Goal: Obtain resource: Obtain resource

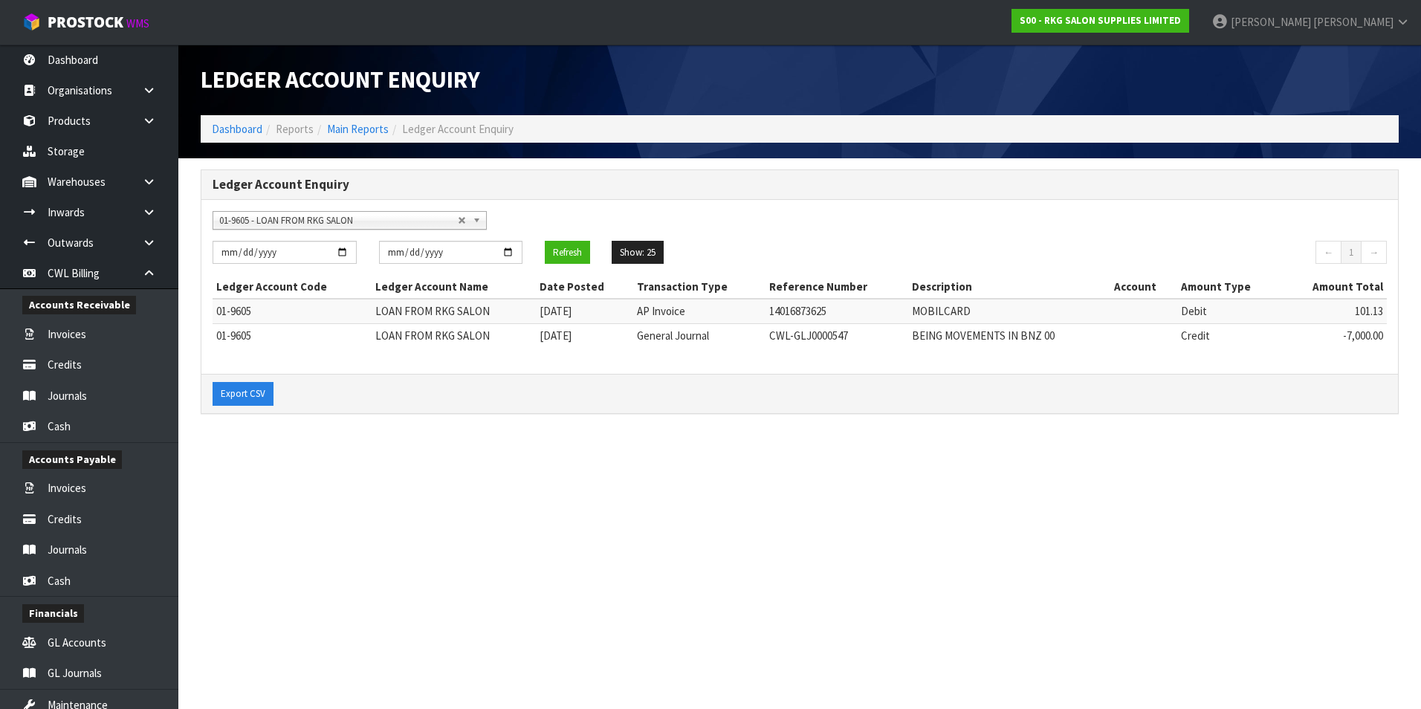
scroll to position [196, 0]
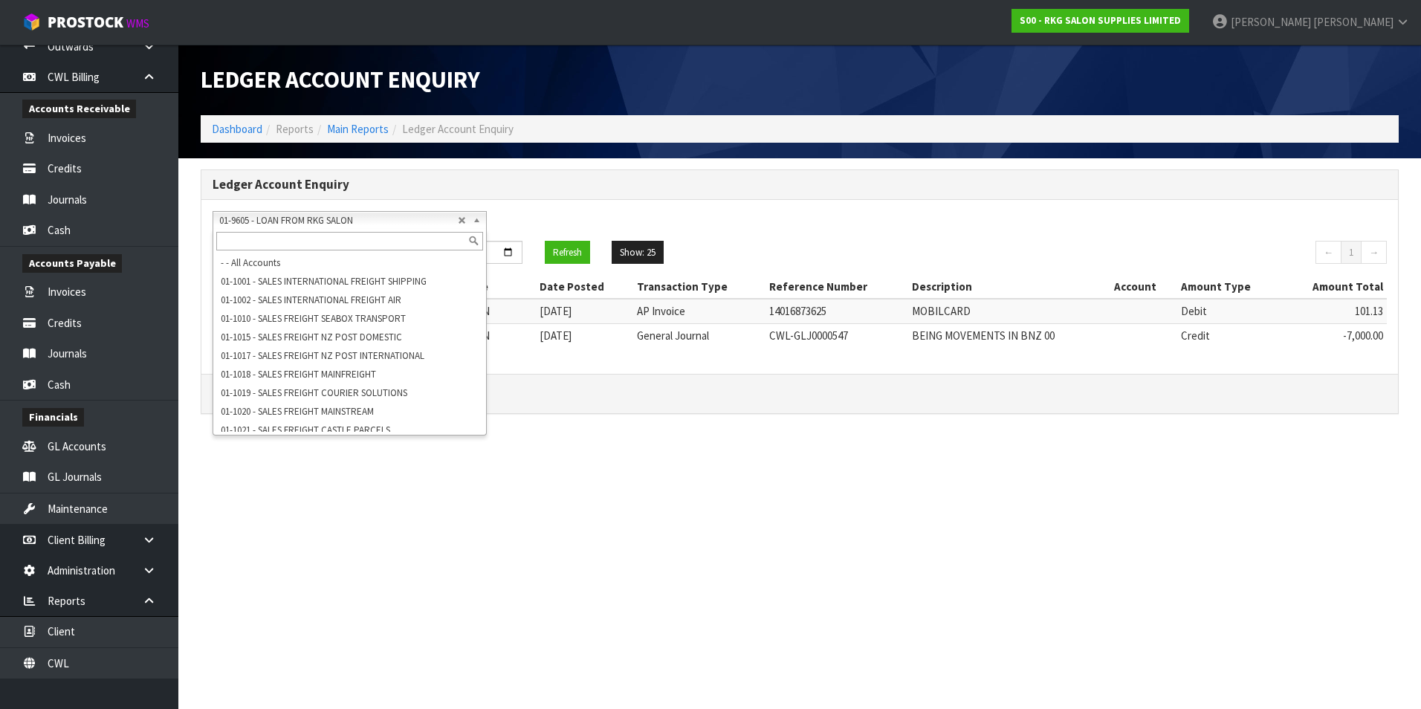
click at [279, 218] on span "01-9605 - LOAN FROM RKG SALON" at bounding box center [338, 221] width 239 height 18
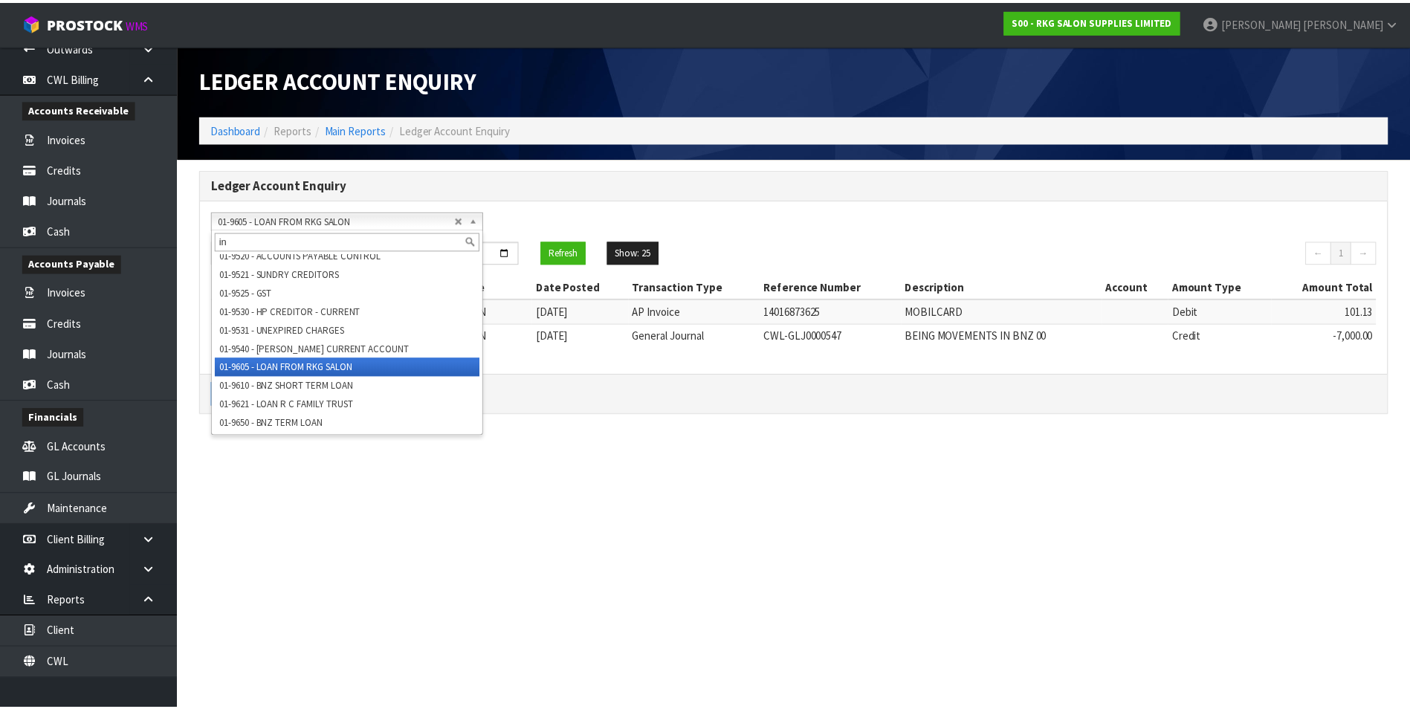
scroll to position [0, 0]
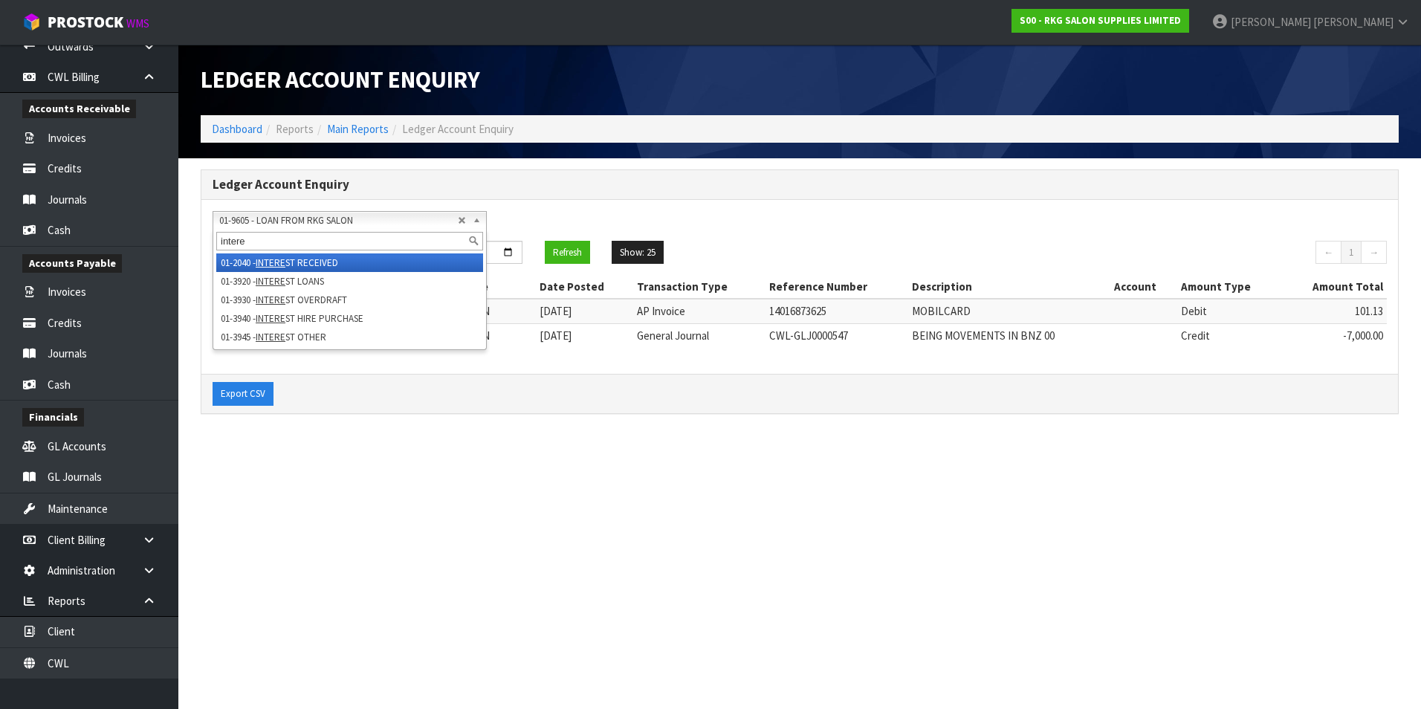
type input "intere"
click at [305, 255] on li "01-2040 - INTERE ST RECEIVED" at bounding box center [349, 262] width 267 height 19
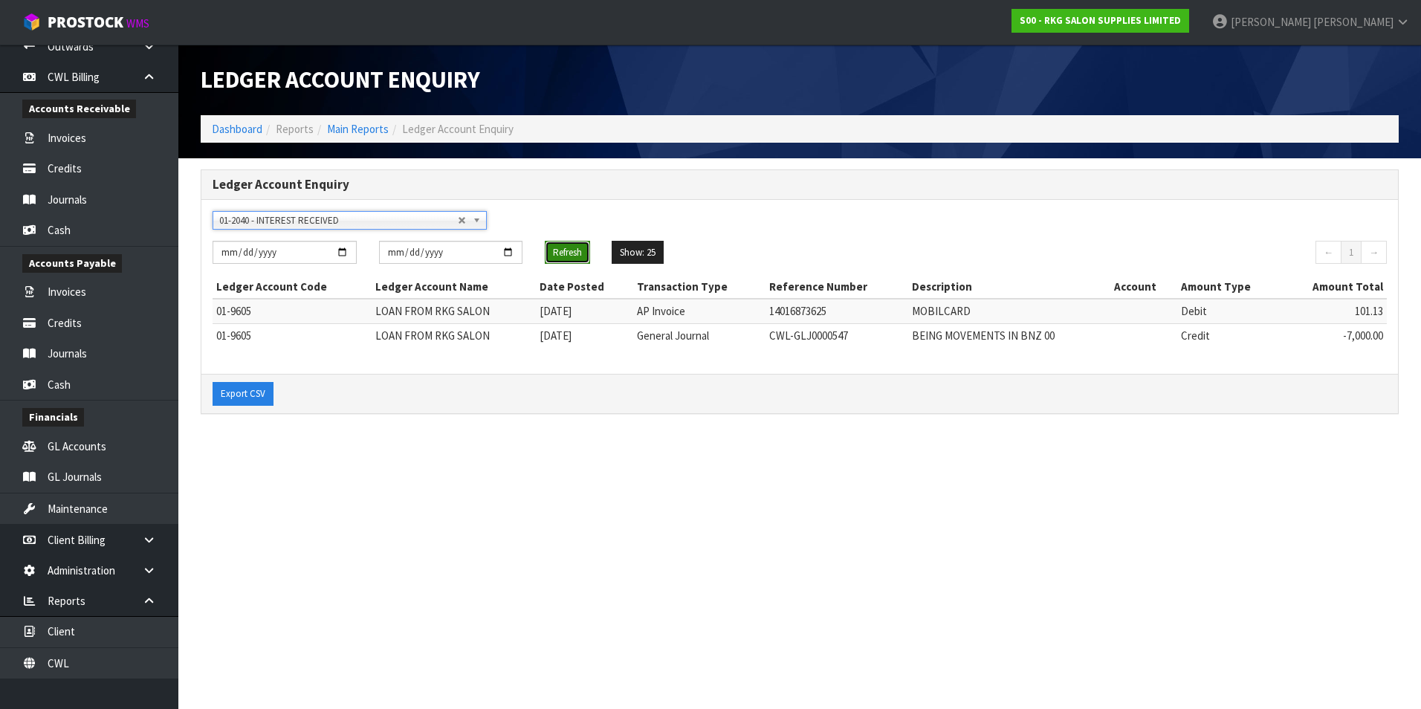
click at [566, 248] on button "Refresh" at bounding box center [567, 253] width 45 height 24
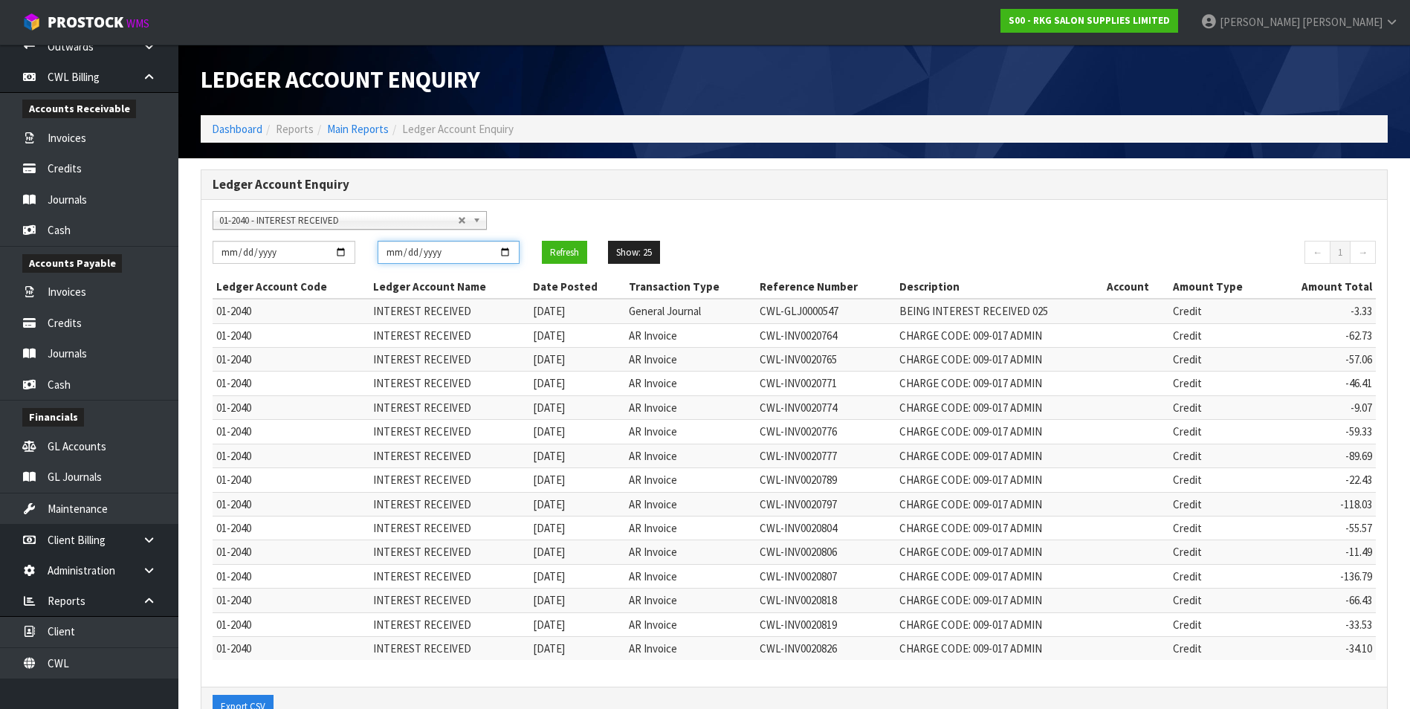
click at [510, 251] on input "[DATE]" at bounding box center [449, 252] width 143 height 23
type input "[DATE]"
click at [568, 253] on button "Refresh" at bounding box center [564, 253] width 45 height 24
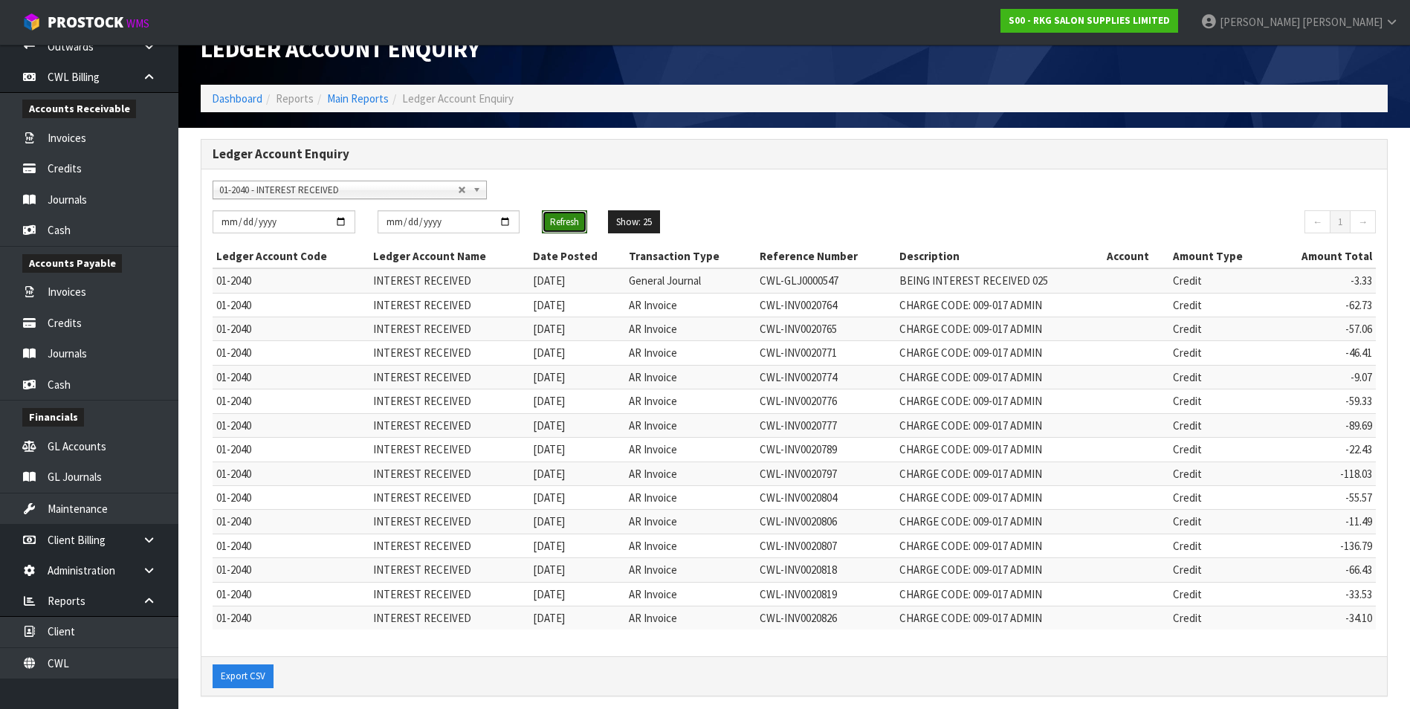
scroll to position [45, 0]
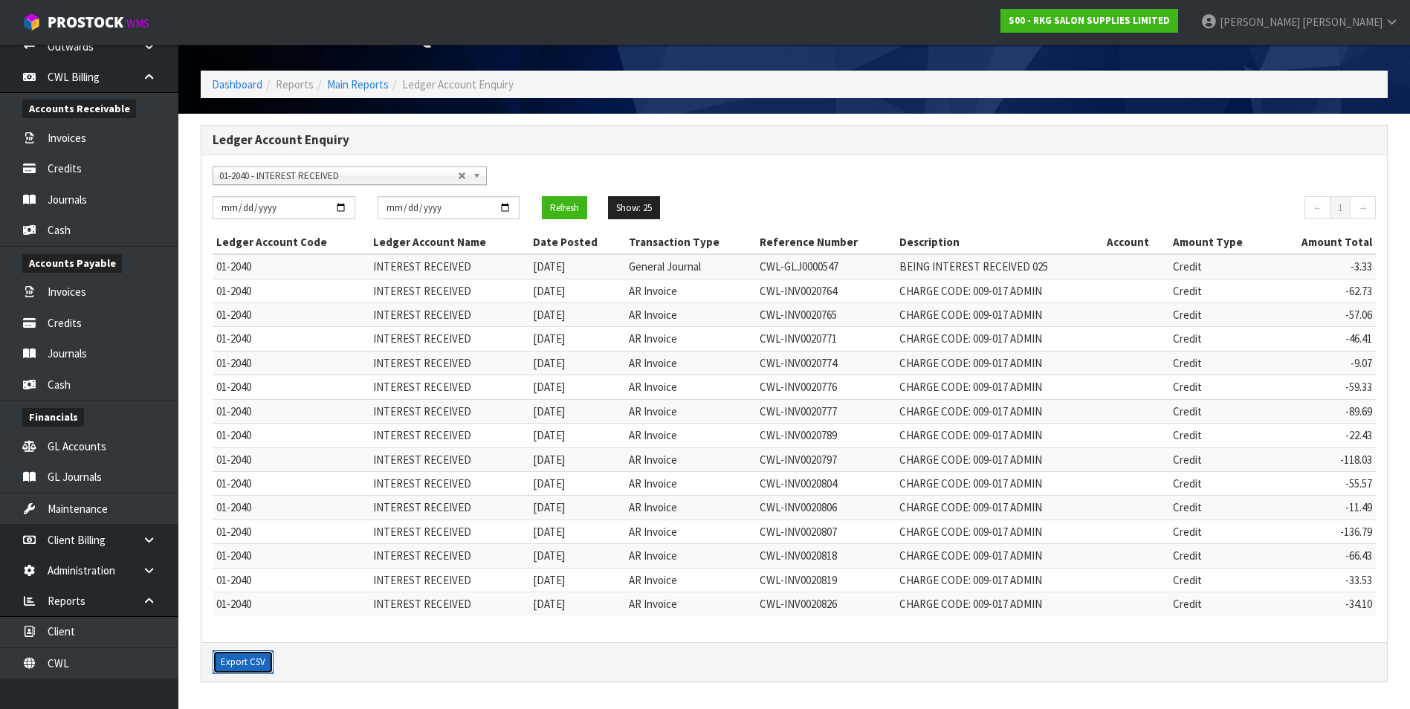
click at [245, 669] on button "Export CSV" at bounding box center [243, 662] width 61 height 24
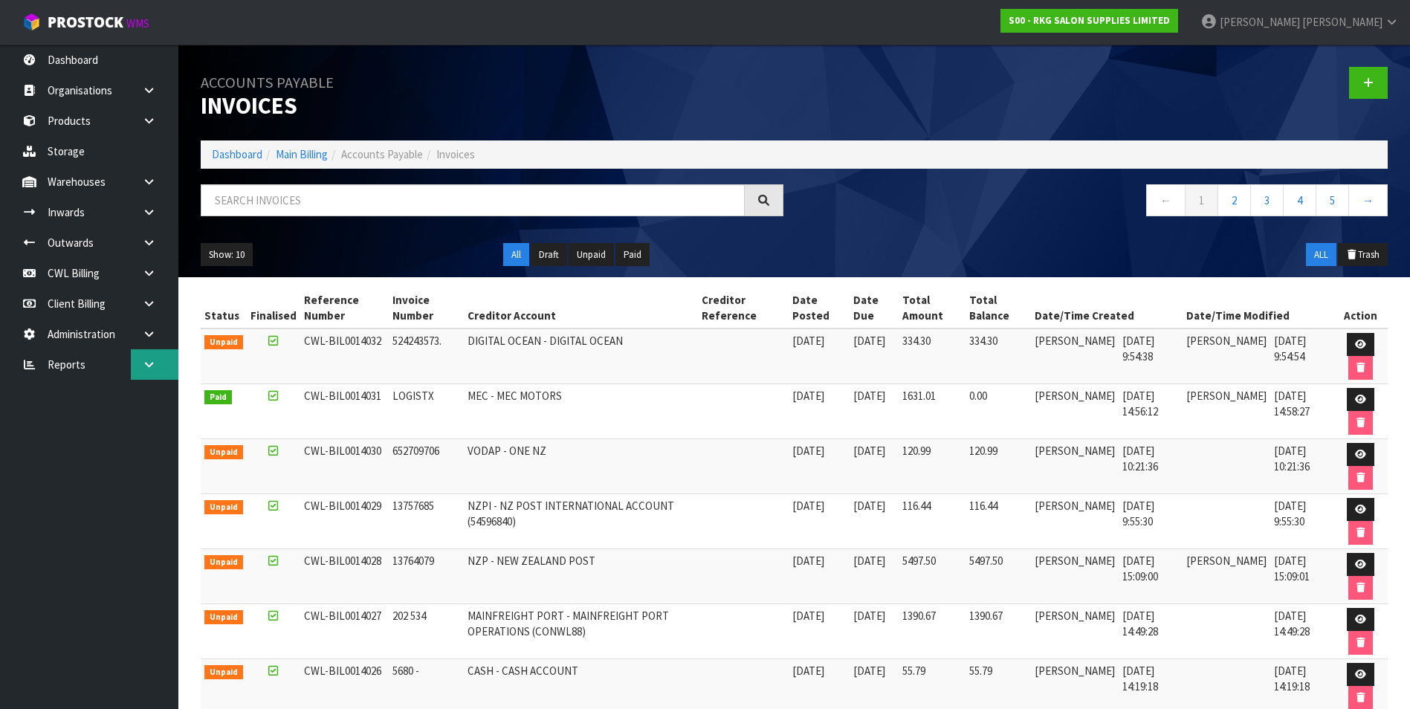
click at [148, 366] on icon at bounding box center [149, 364] width 14 height 11
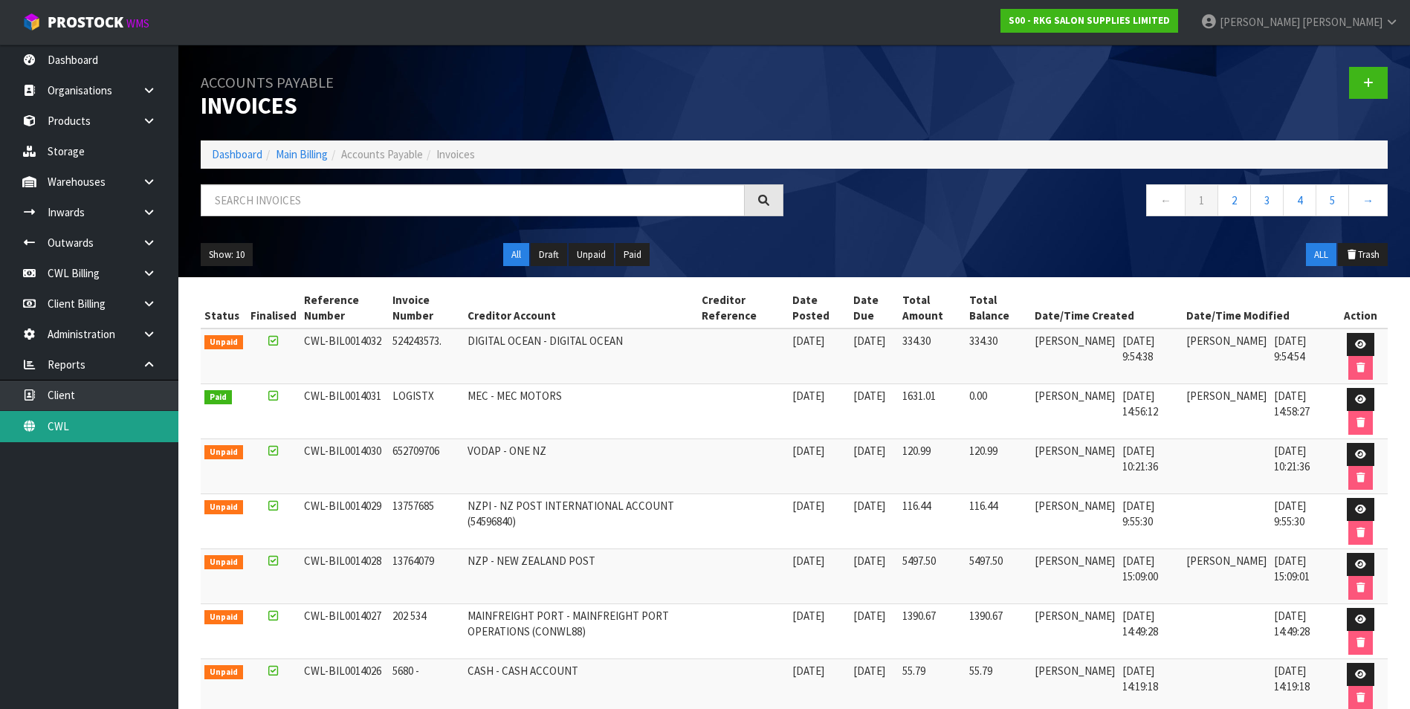
click at [97, 421] on link "CWL" at bounding box center [89, 426] width 178 height 30
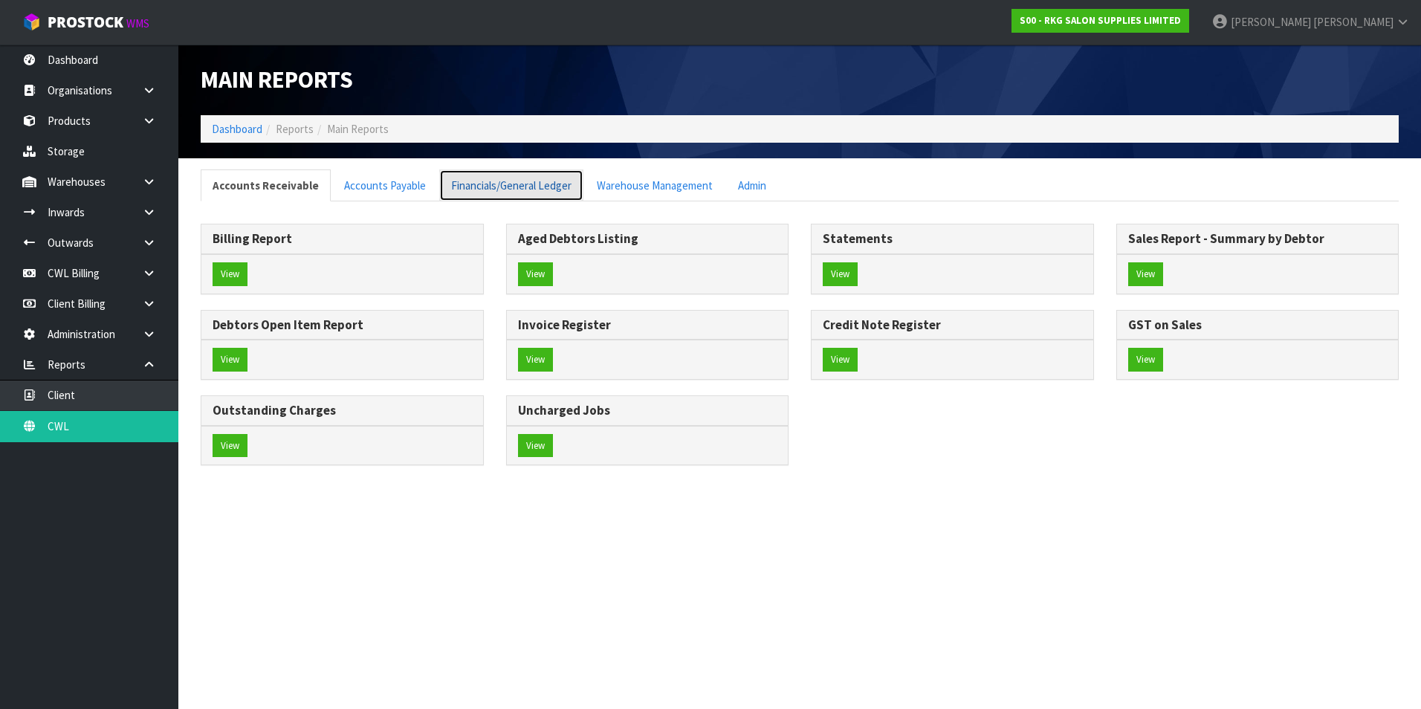
click at [483, 185] on link "Financials/General Ledger" at bounding box center [511, 185] width 144 height 32
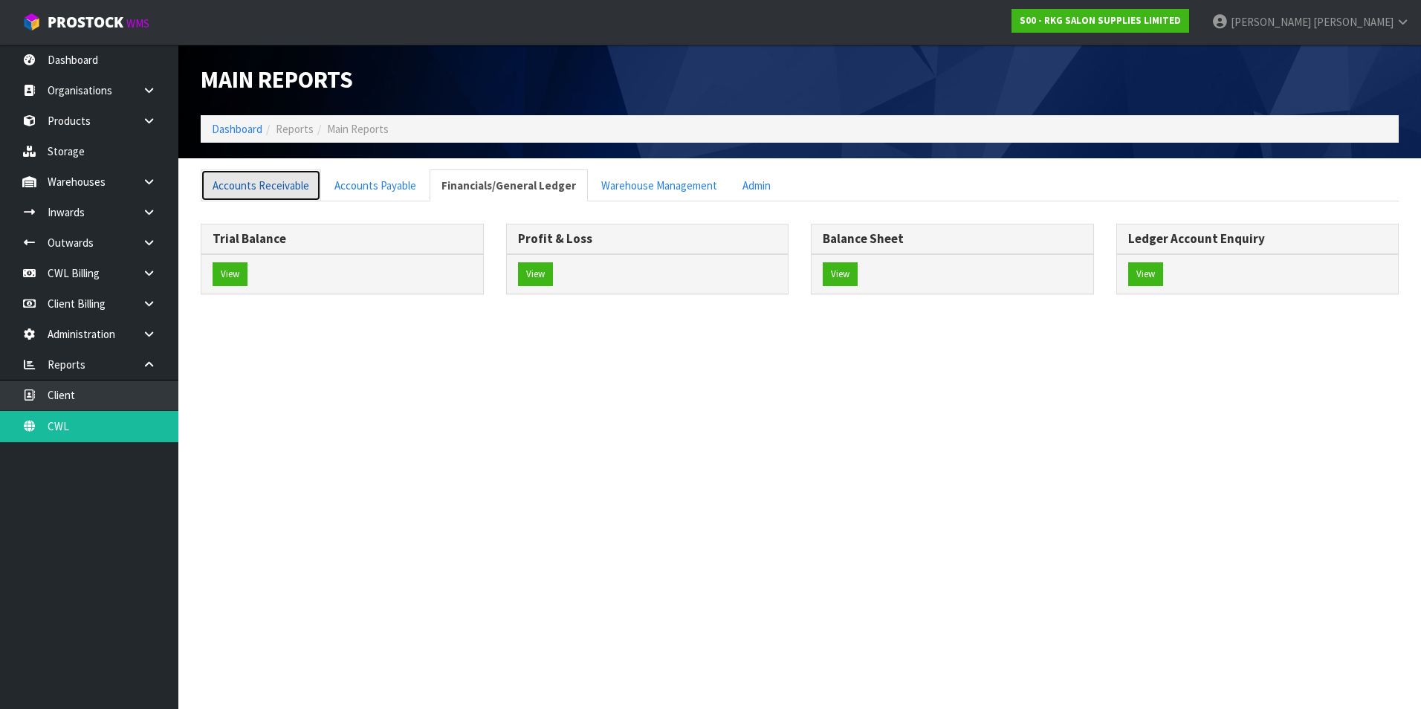
click at [297, 187] on link "Accounts Receivable" at bounding box center [261, 185] width 120 height 32
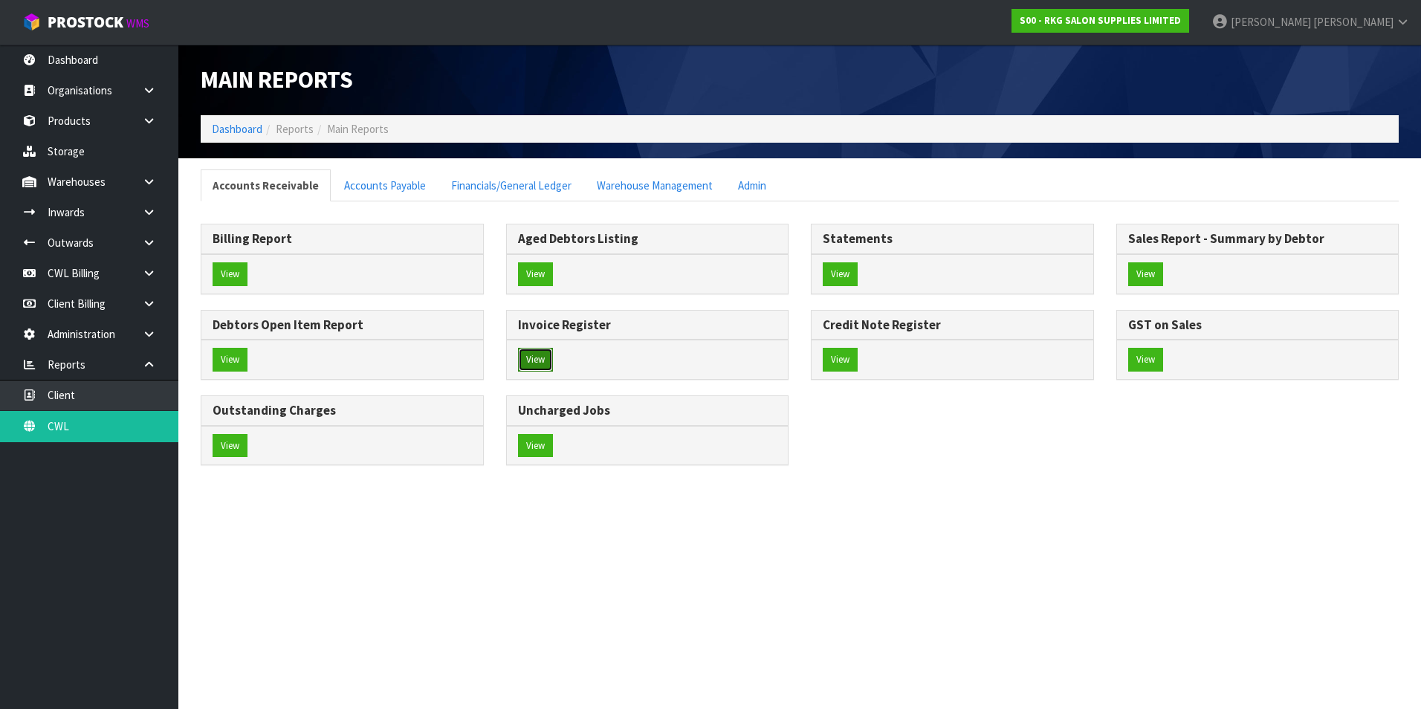
click at [521, 357] on button "View" at bounding box center [535, 360] width 35 height 24
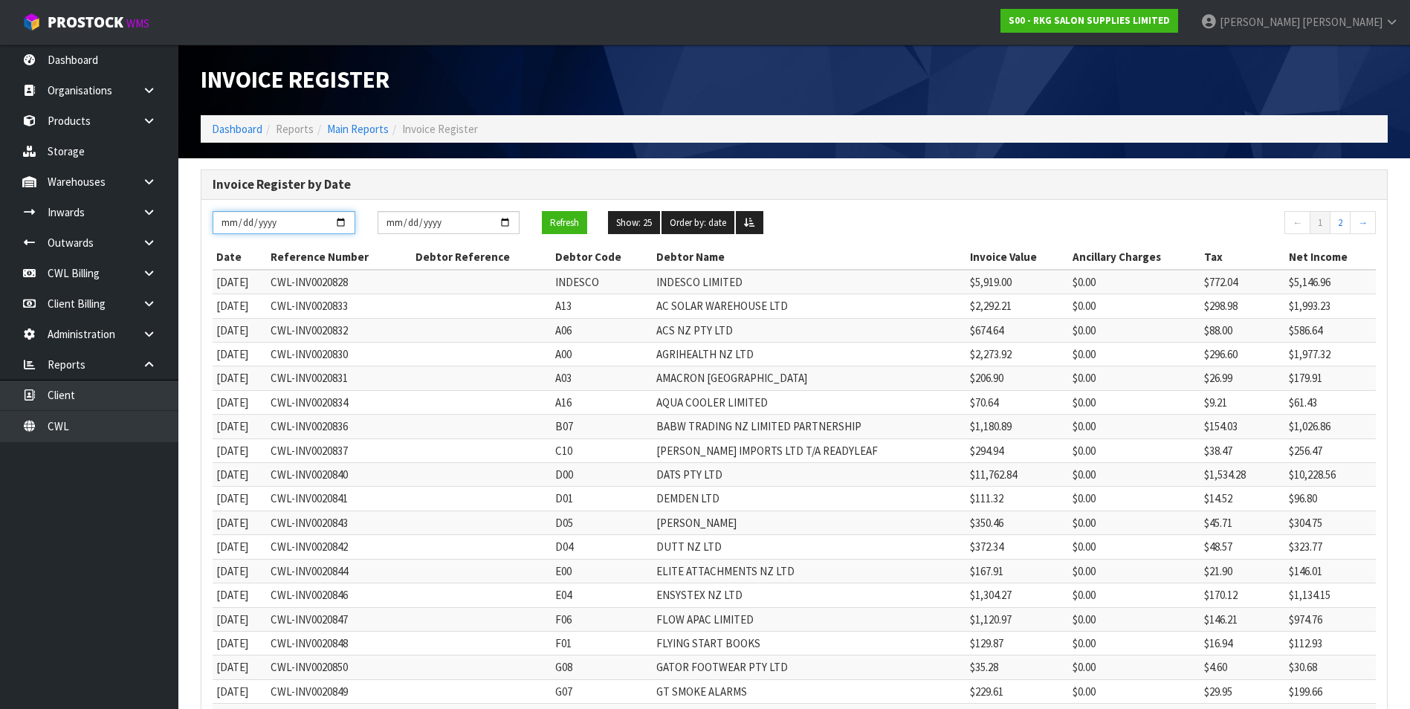
click at [341, 218] on input "[DATE]" at bounding box center [284, 222] width 143 height 23
type input "[DATE]"
click at [506, 217] on input "[DATE]" at bounding box center [449, 222] width 143 height 23
type input "[DATE]"
click at [572, 226] on button "Refresh" at bounding box center [564, 223] width 45 height 24
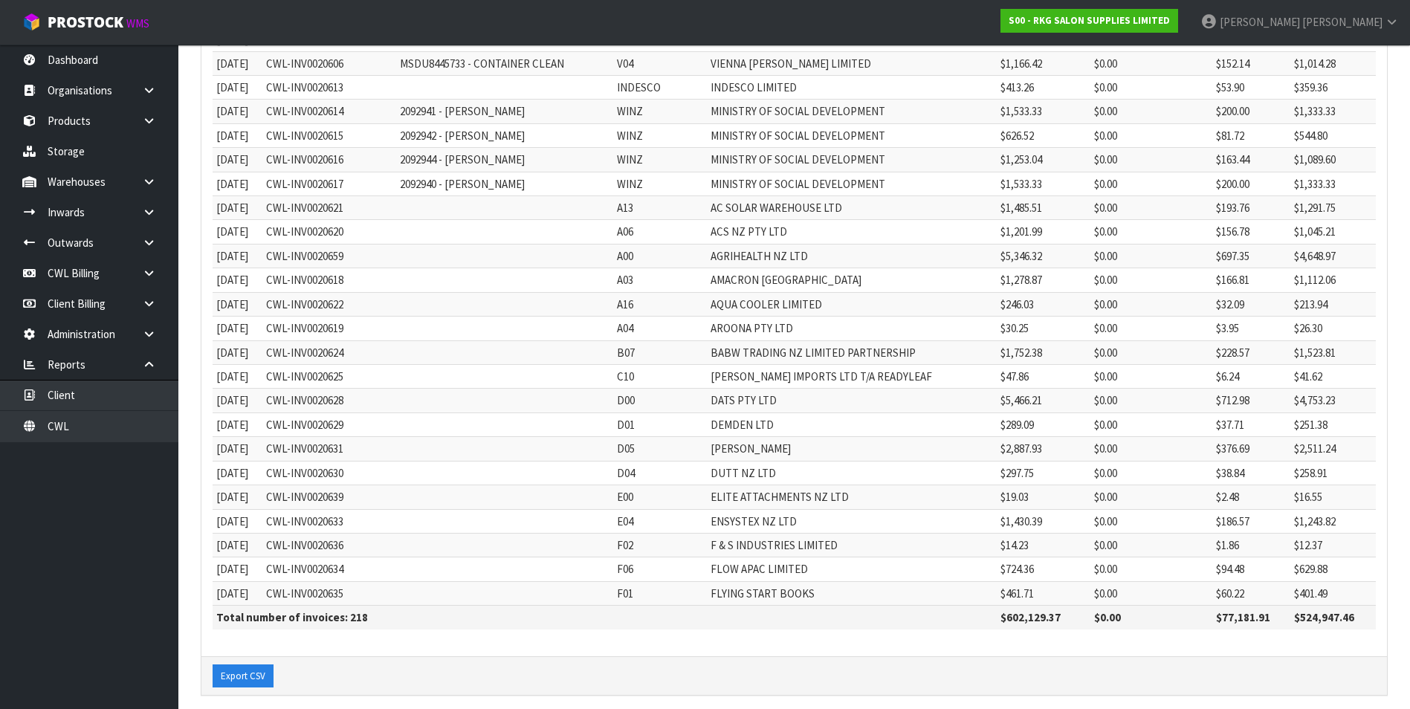
scroll to position [280, 0]
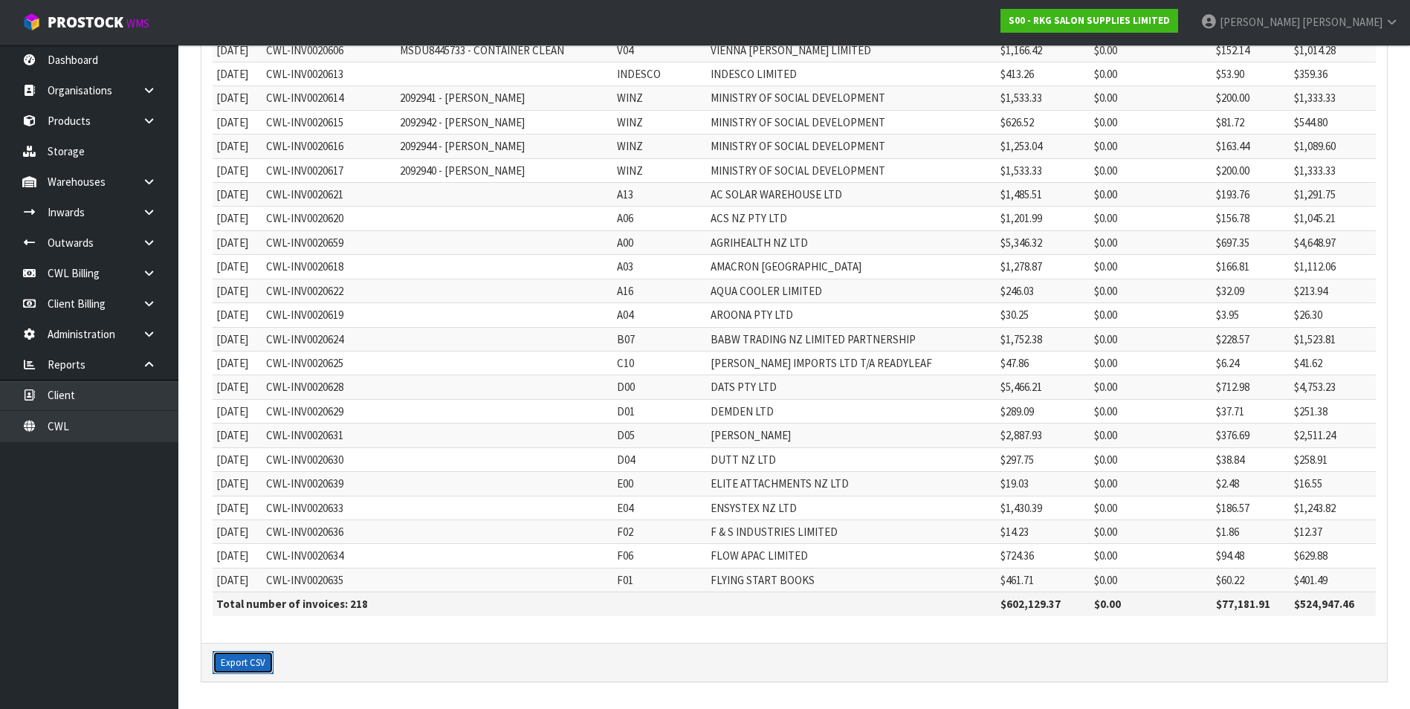
click at [244, 663] on button "Export CSV" at bounding box center [243, 663] width 61 height 24
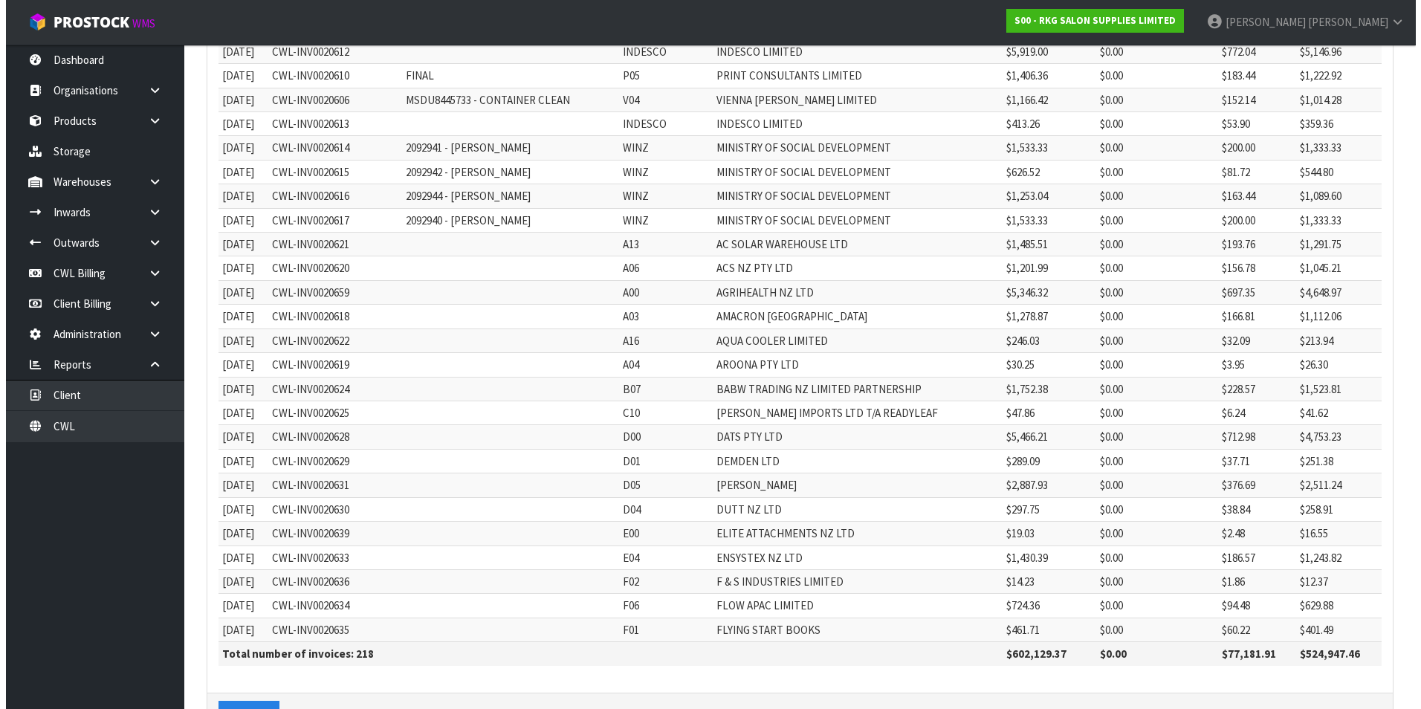
scroll to position [0, 0]
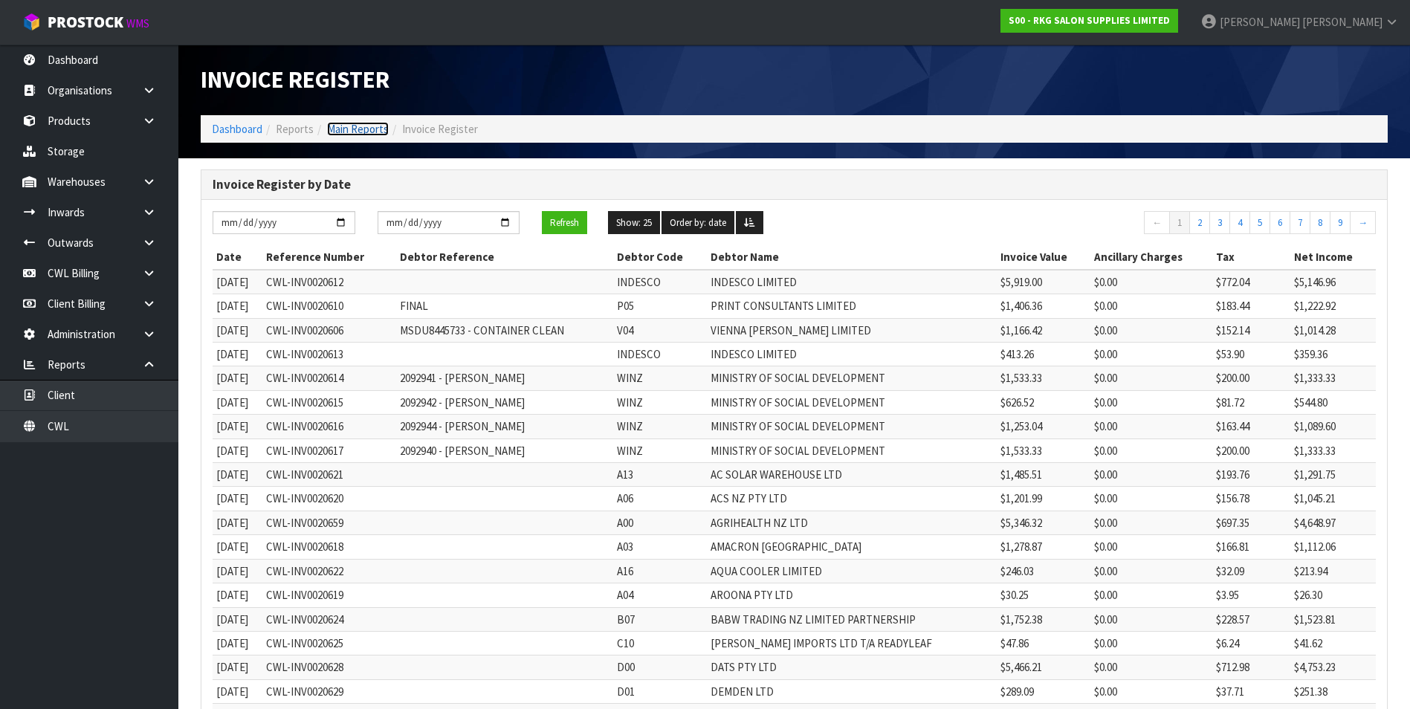
click at [363, 127] on link "Main Reports" at bounding box center [358, 129] width 62 height 14
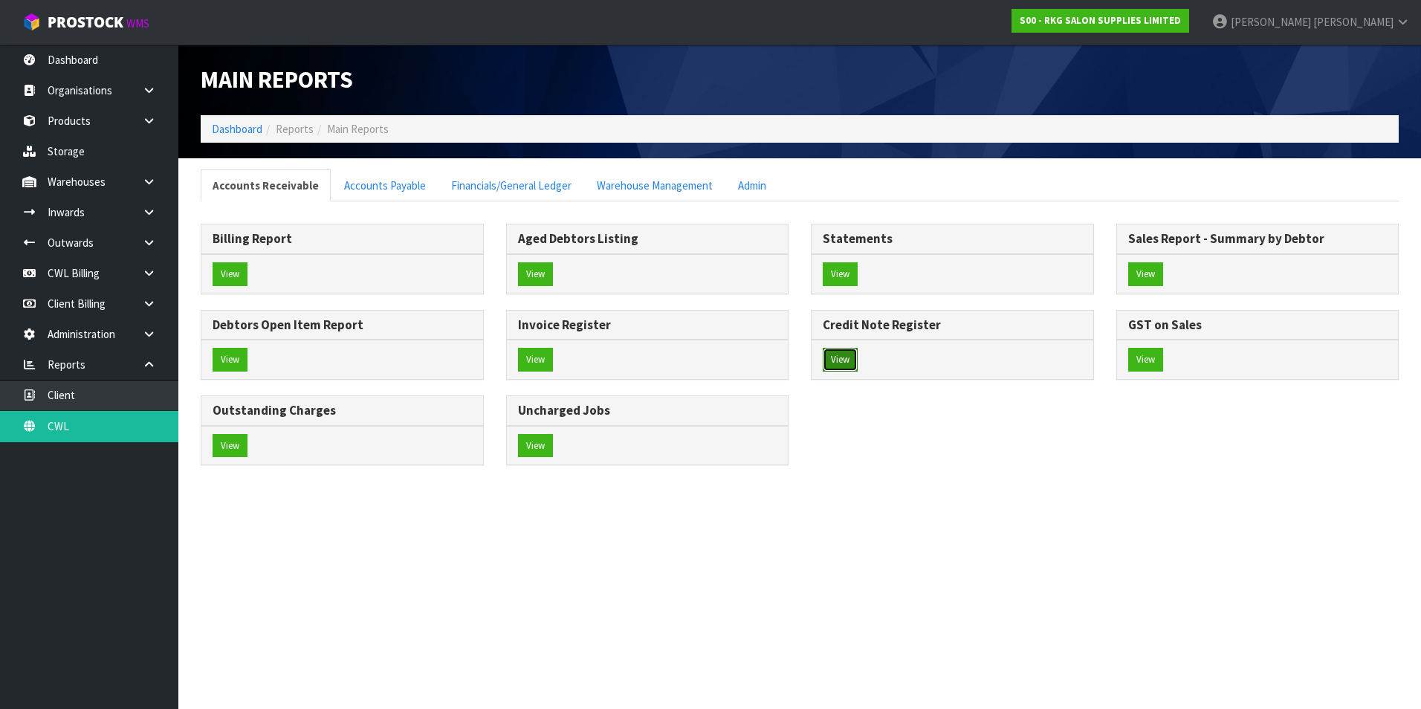
click at [844, 361] on button "View" at bounding box center [840, 360] width 35 height 24
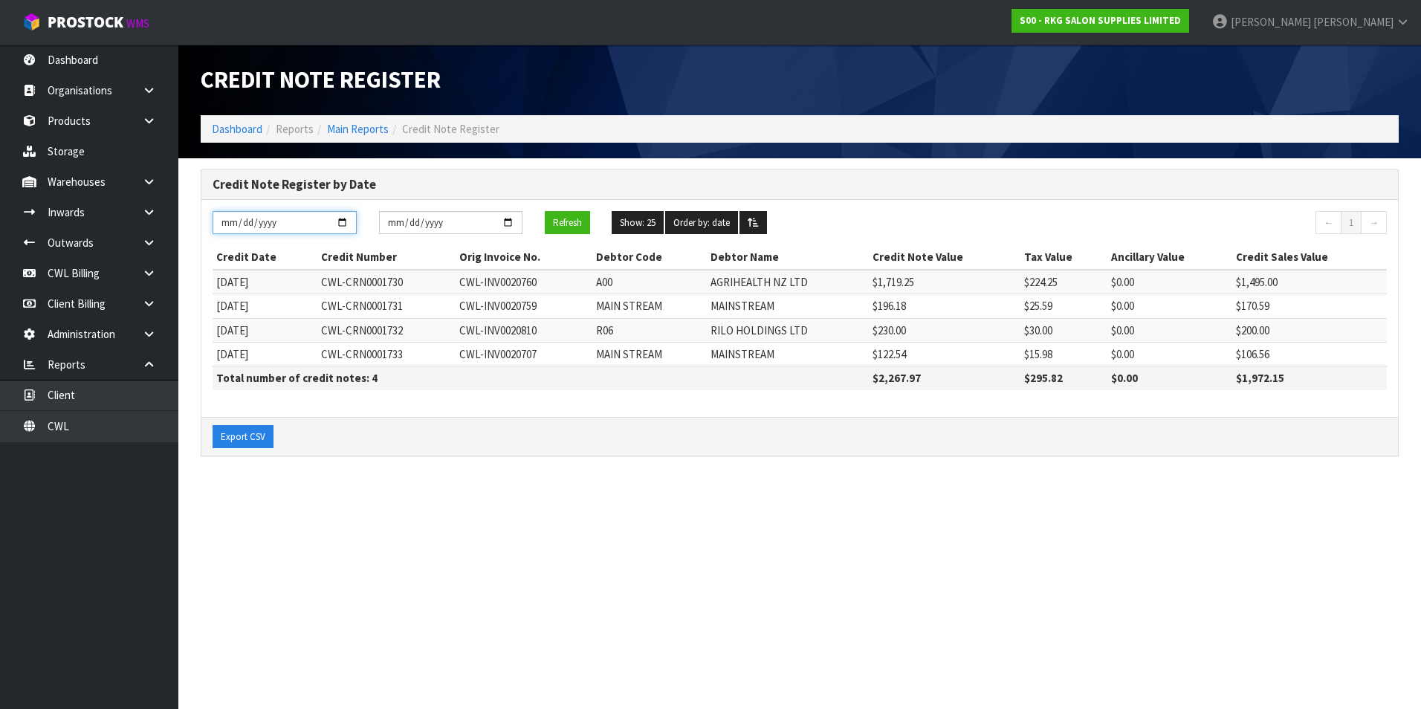
click at [343, 226] on input "[DATE]" at bounding box center [285, 222] width 144 height 23
type input "[DATE]"
click at [509, 227] on input "[DATE]" at bounding box center [451, 222] width 144 height 23
type input "[DATE]"
click at [559, 224] on button "Refresh" at bounding box center [567, 223] width 45 height 24
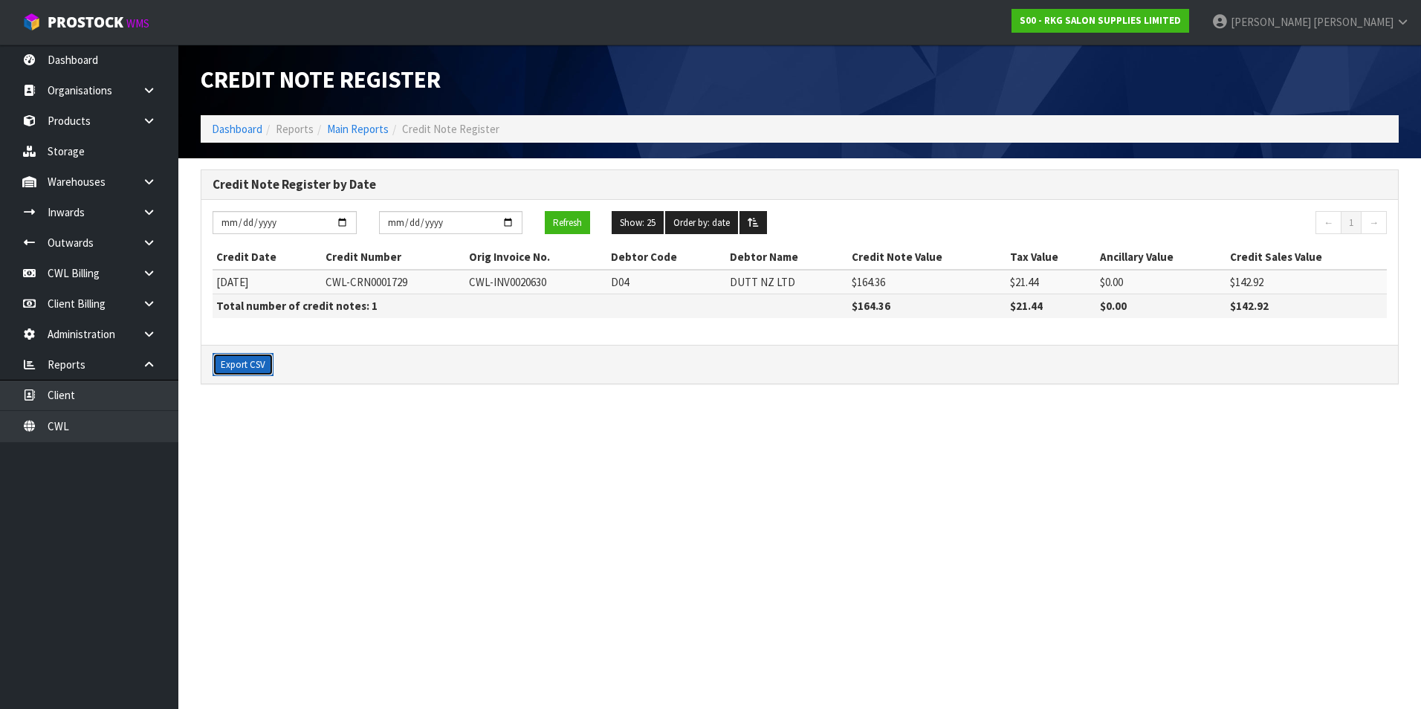
click at [239, 366] on button "Export CSV" at bounding box center [243, 365] width 61 height 24
click at [86, 438] on link "CWL" at bounding box center [89, 426] width 178 height 30
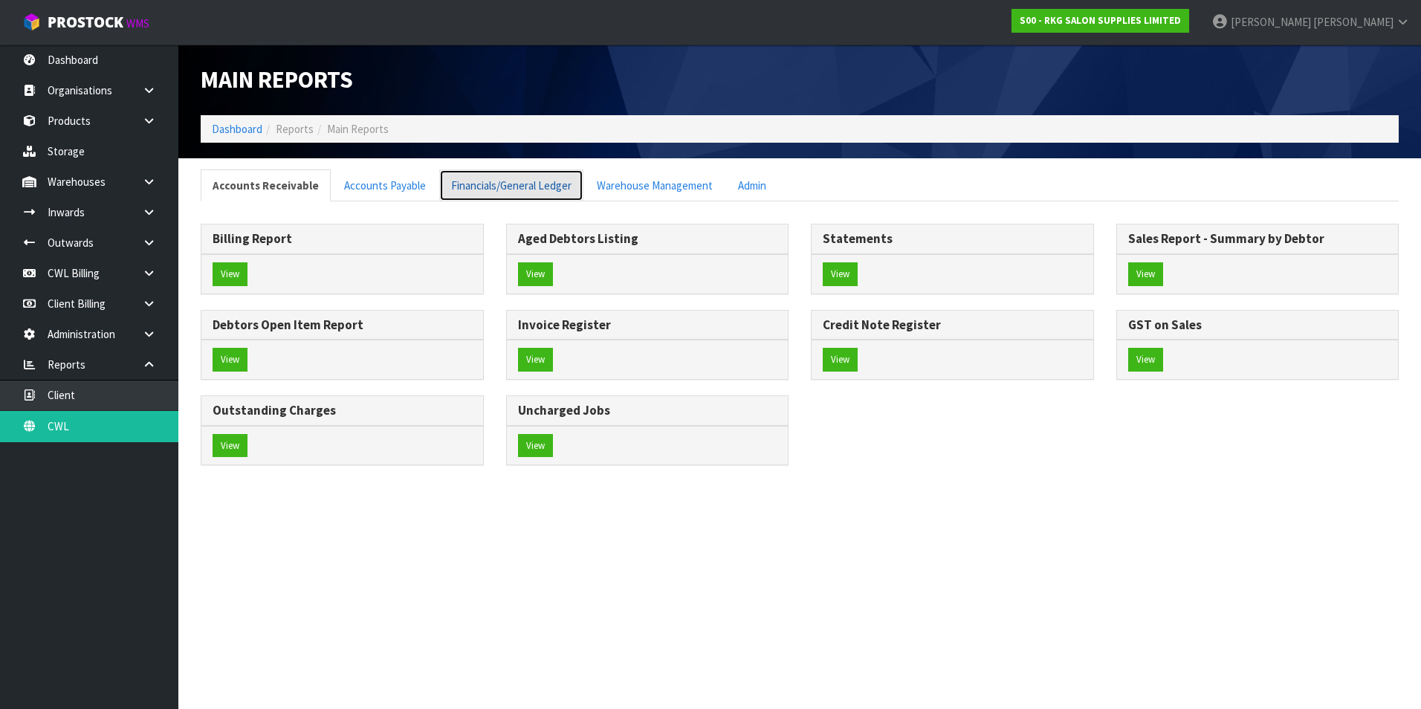
click at [509, 190] on link "Financials/General Ledger" at bounding box center [511, 185] width 144 height 32
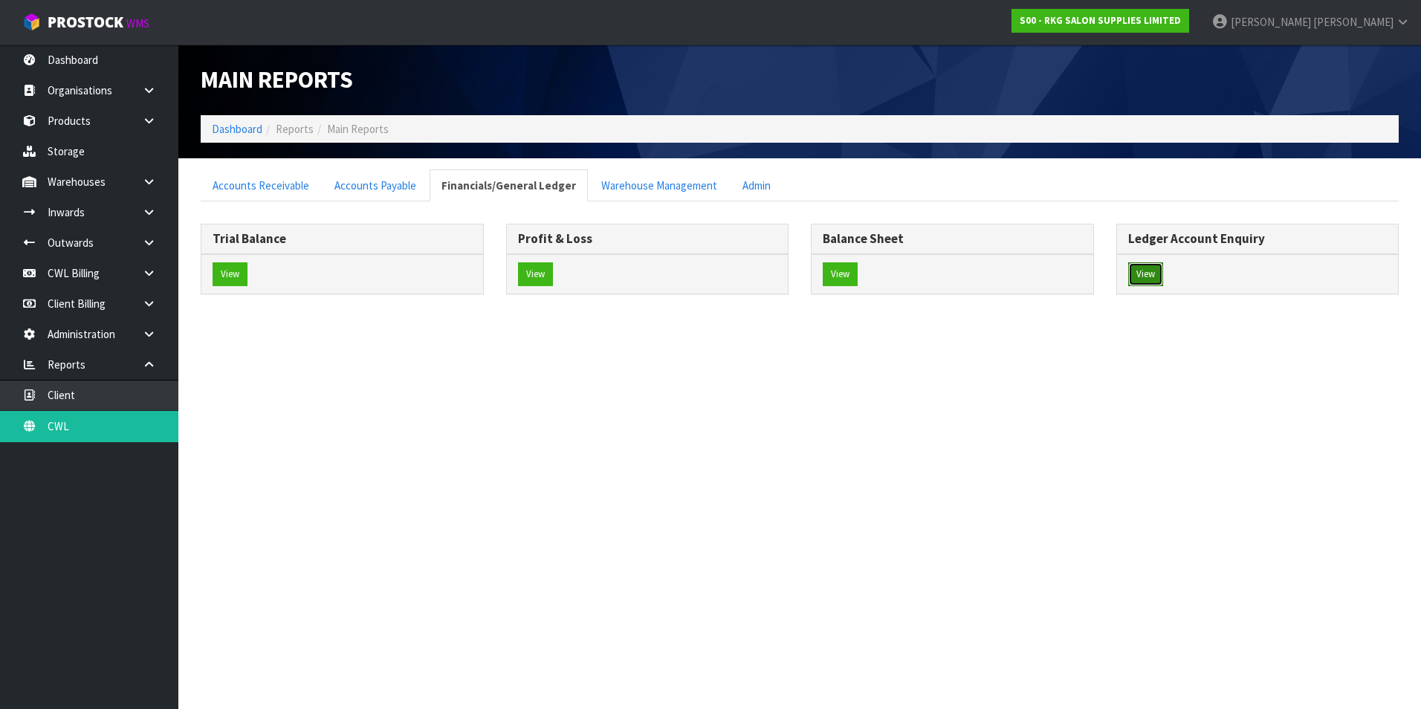
click at [1151, 272] on button "View" at bounding box center [1145, 274] width 35 height 24
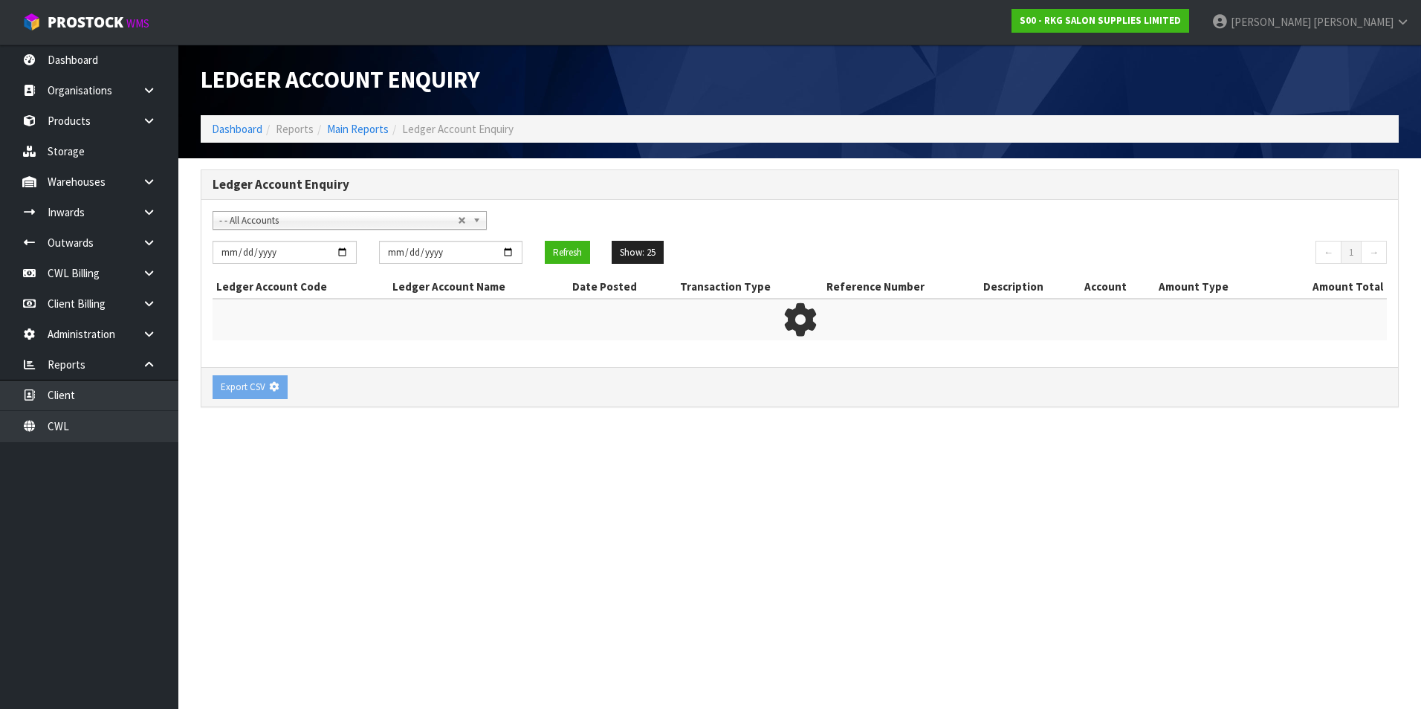
click at [355, 219] on span "- - All Accounts" at bounding box center [338, 221] width 239 height 18
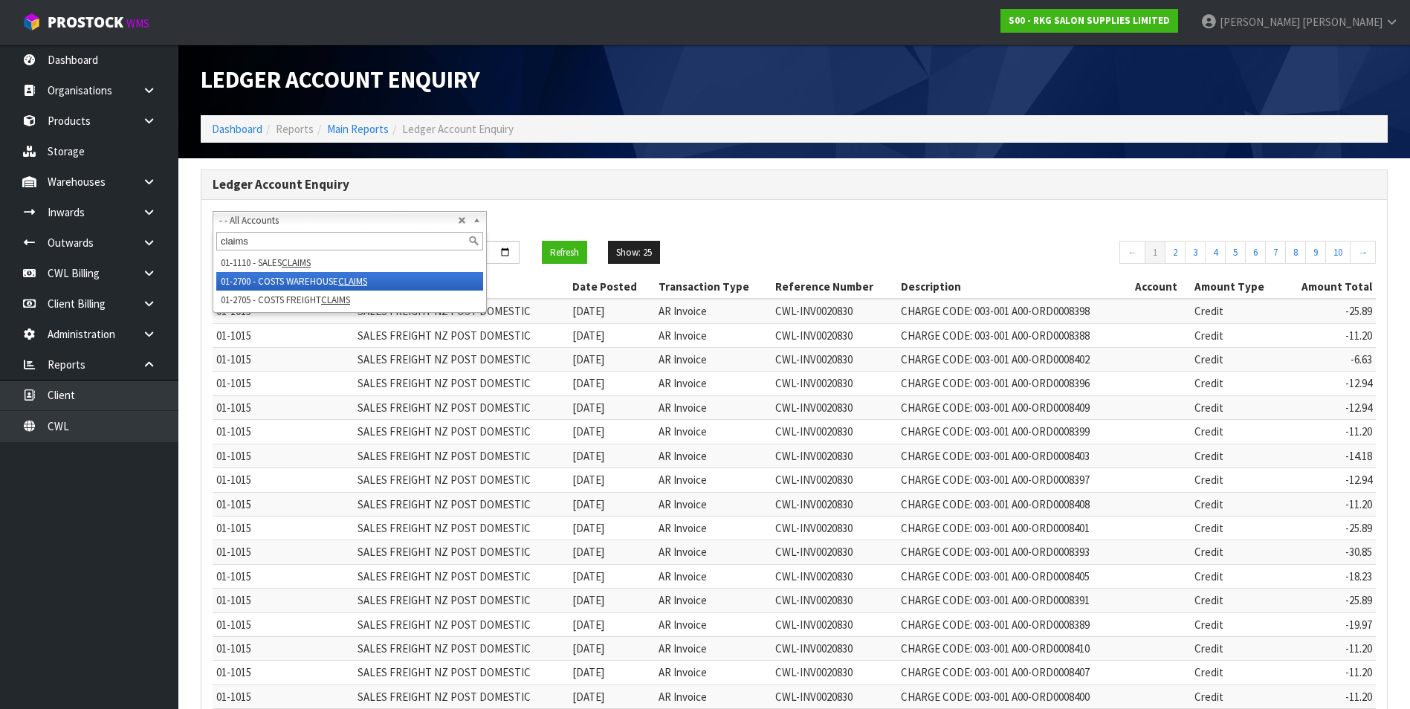
type input "claims"
click at [329, 279] on li "01-2700 - COSTS WAREHOUSE CLAIMS" at bounding box center [349, 281] width 267 height 19
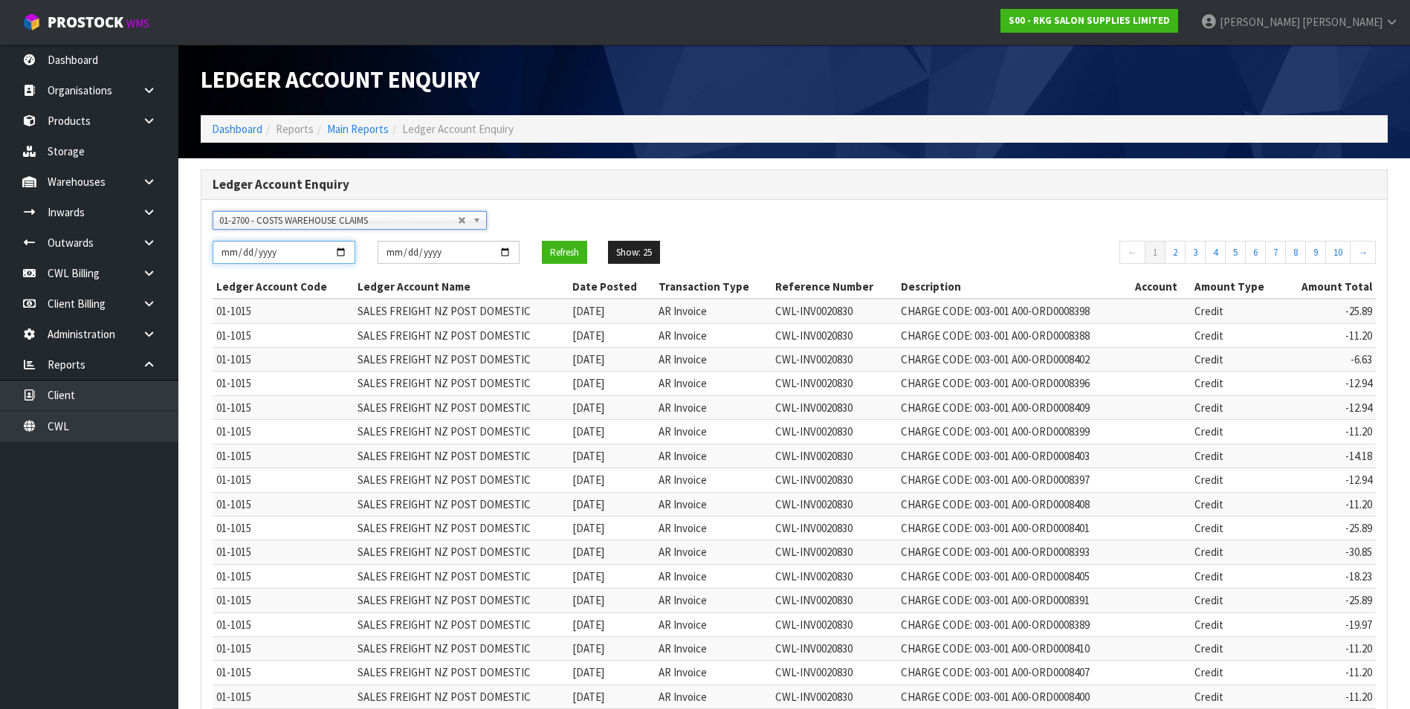
click at [342, 253] on input "[DATE]" at bounding box center [284, 252] width 143 height 23
type input "[DATE]"
click at [555, 248] on button "Refresh" at bounding box center [564, 253] width 45 height 24
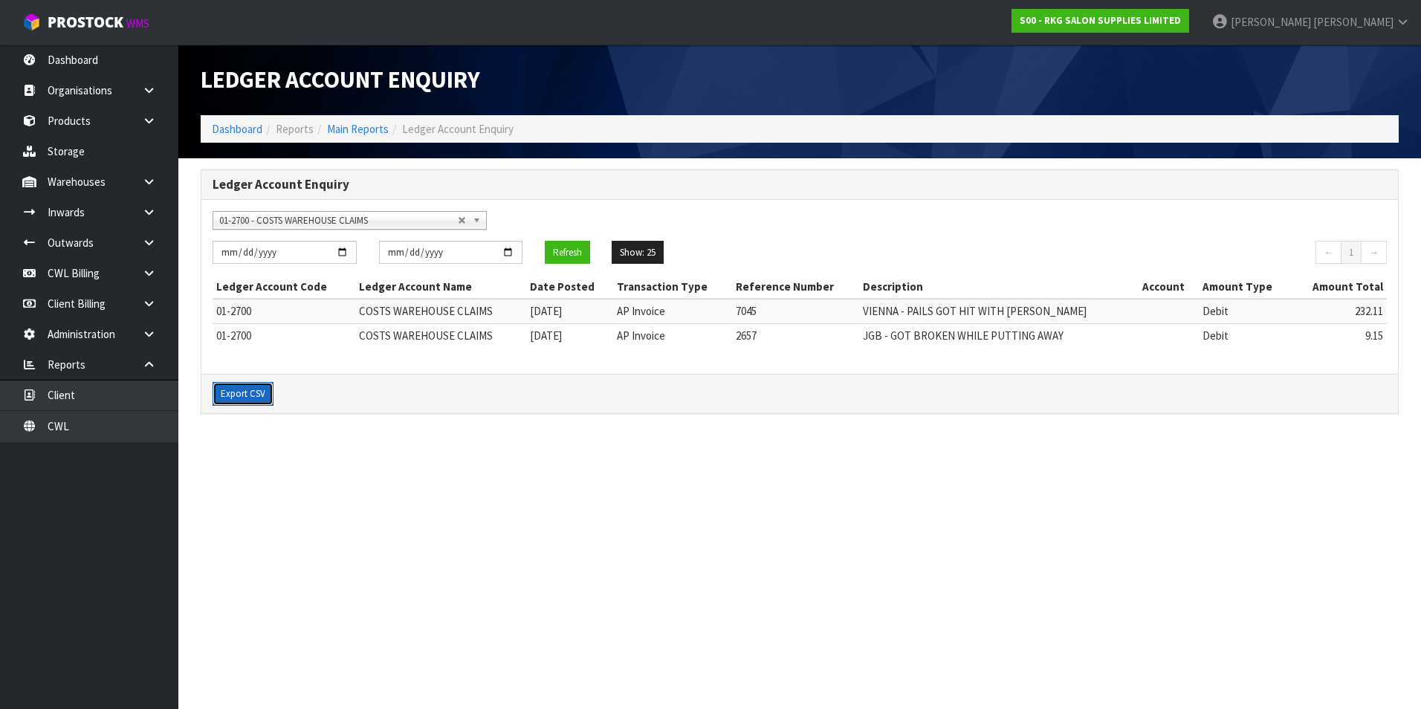
click at [251, 395] on button "Export CSV" at bounding box center [243, 394] width 61 height 24
click at [263, 224] on span "01-2700 - COSTS WAREHOUSE CLAIMS" at bounding box center [338, 221] width 239 height 18
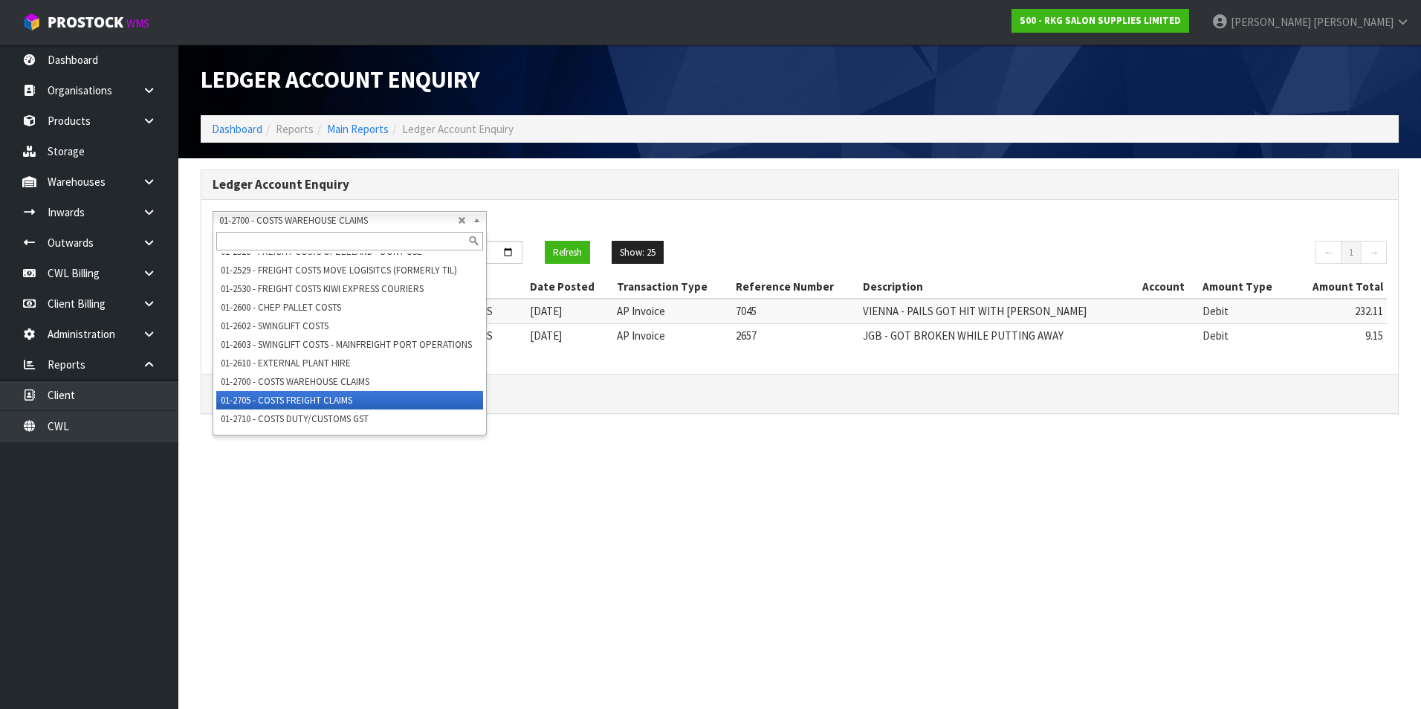
scroll to position [2118, 0]
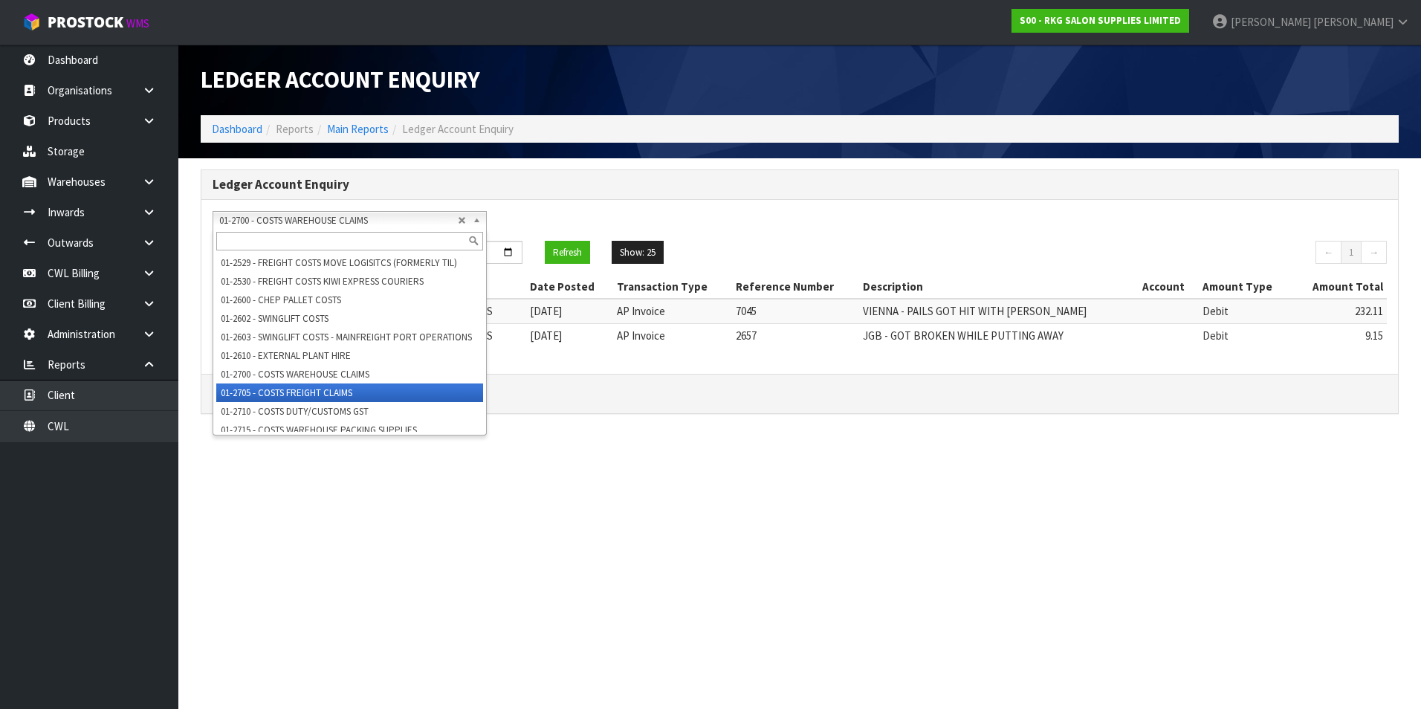
click at [389, 395] on li "01-2705 - COSTS FREIGHT CLAIMS" at bounding box center [349, 393] width 267 height 19
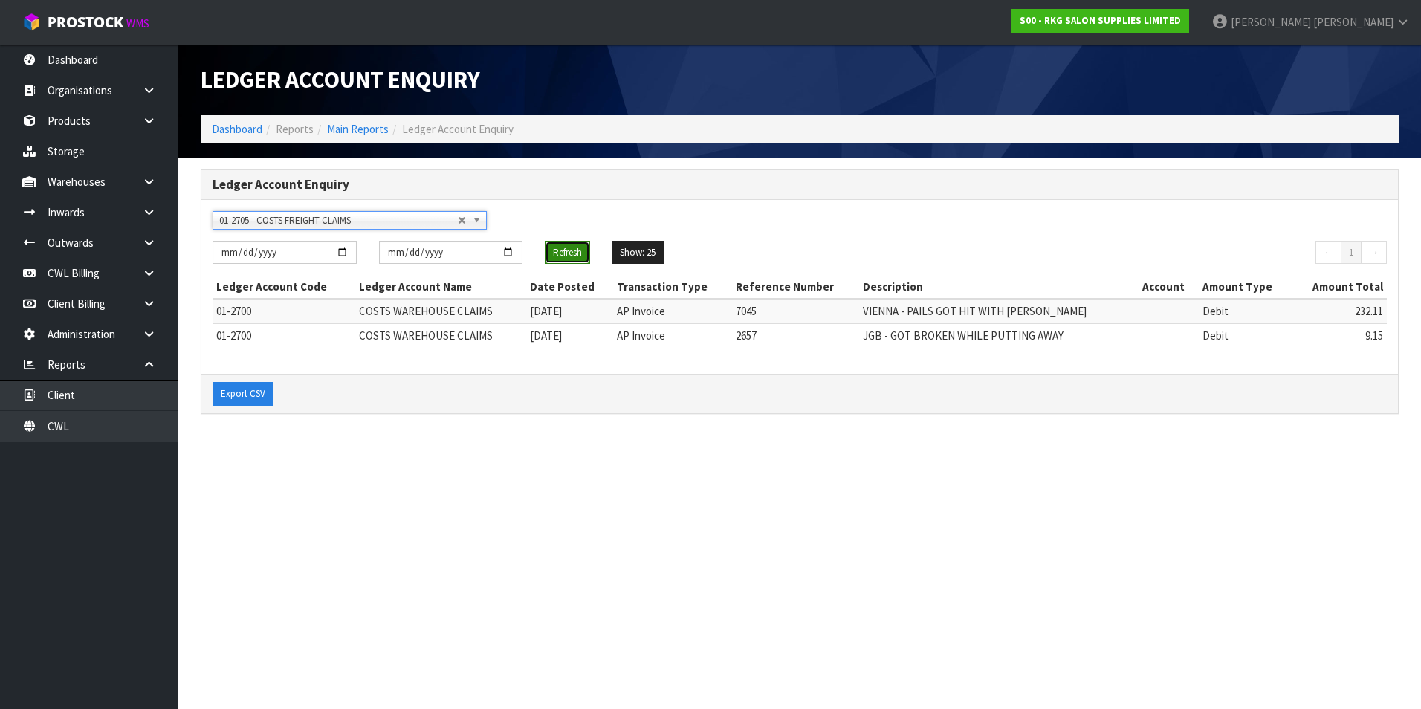
click at [572, 251] on button "Refresh" at bounding box center [567, 253] width 45 height 24
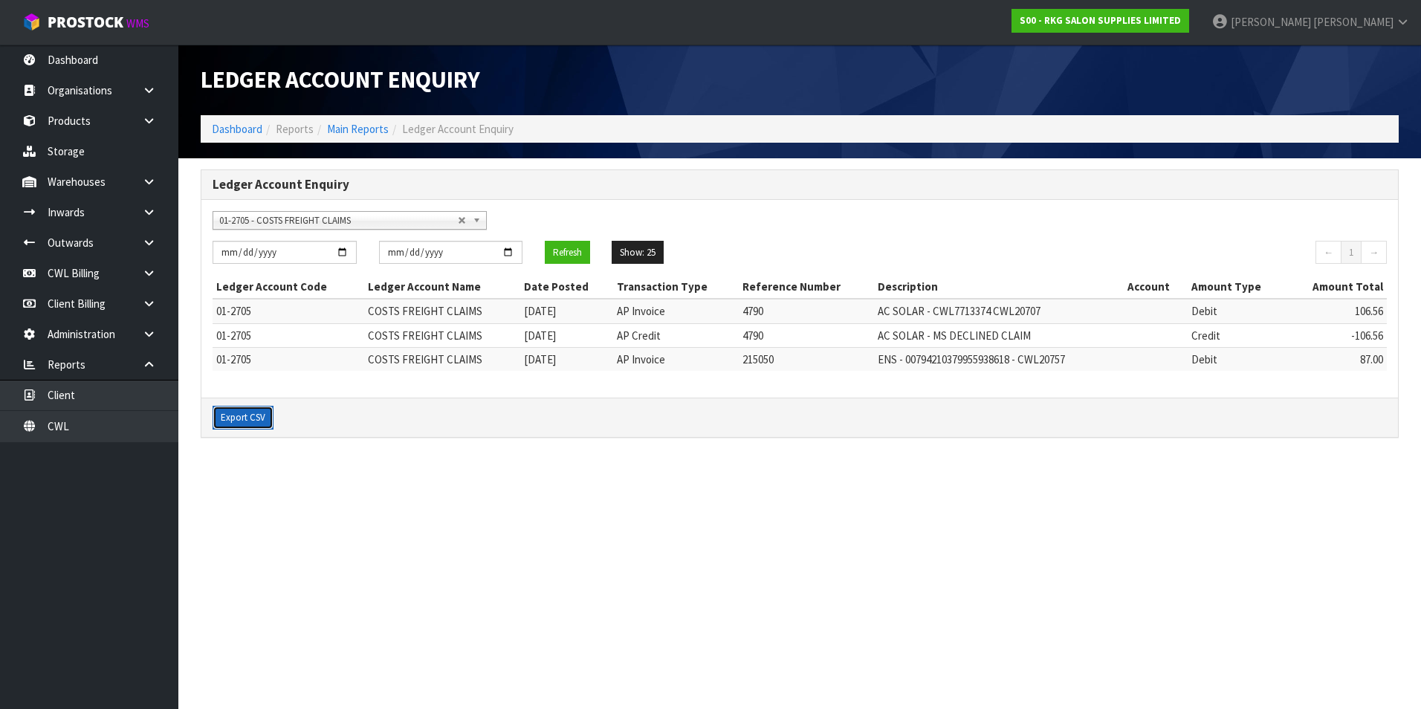
click at [243, 420] on button "Export CSV" at bounding box center [243, 418] width 61 height 24
